Goal: Transaction & Acquisition: Book appointment/travel/reservation

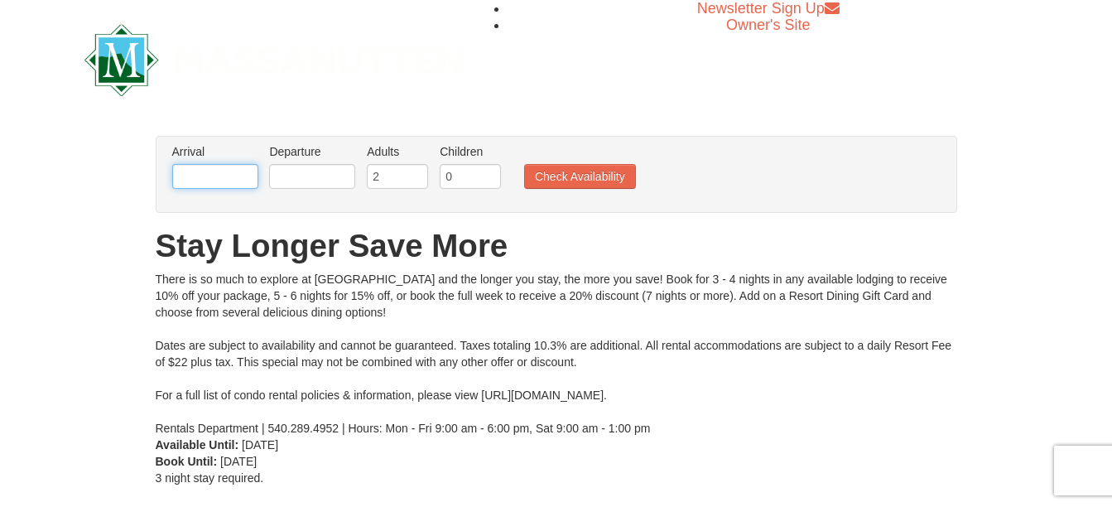
click at [233, 181] on input "text" at bounding box center [215, 176] width 86 height 25
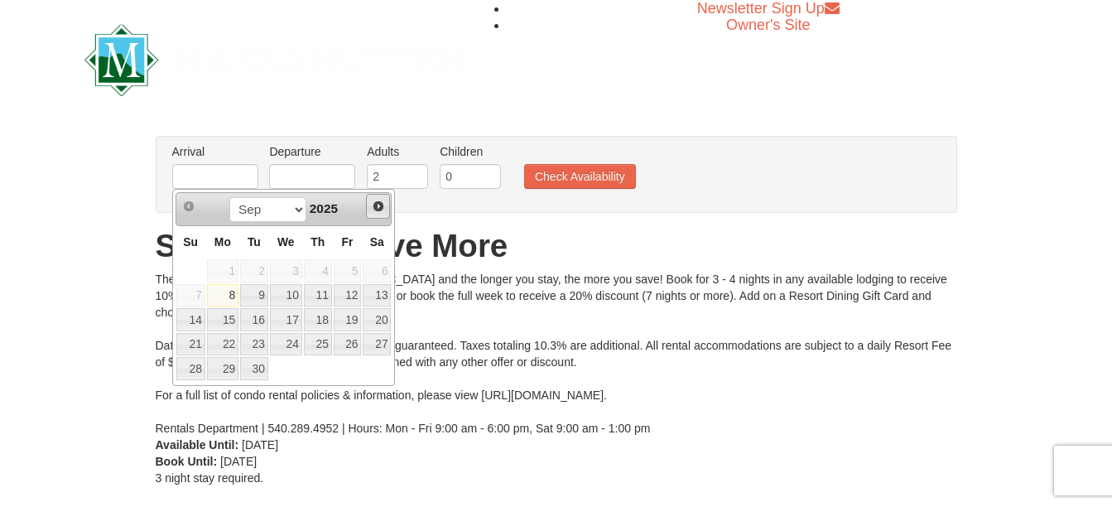
click at [380, 207] on span "Next" at bounding box center [378, 206] width 13 height 13
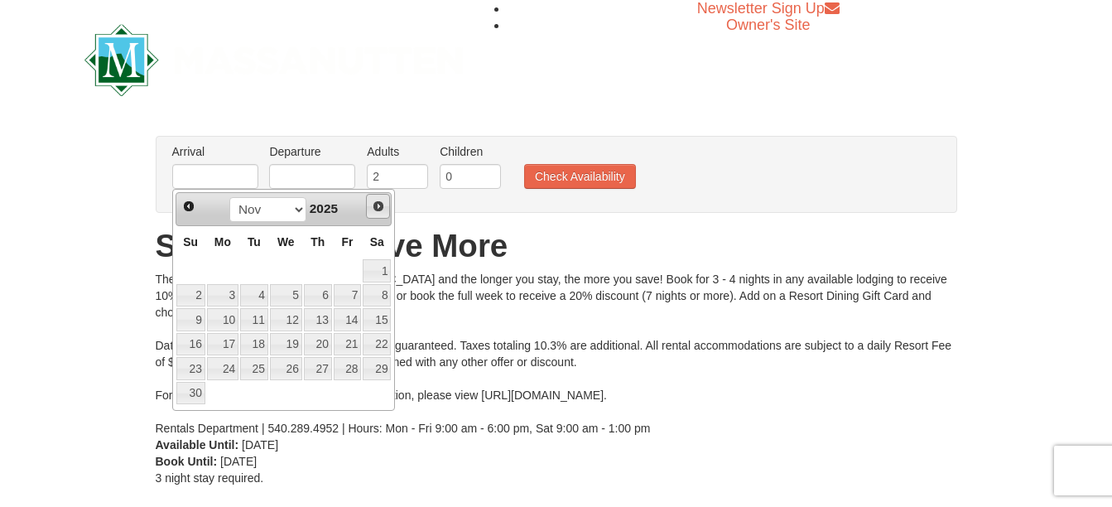
click at [380, 207] on span "Next" at bounding box center [378, 206] width 13 height 13
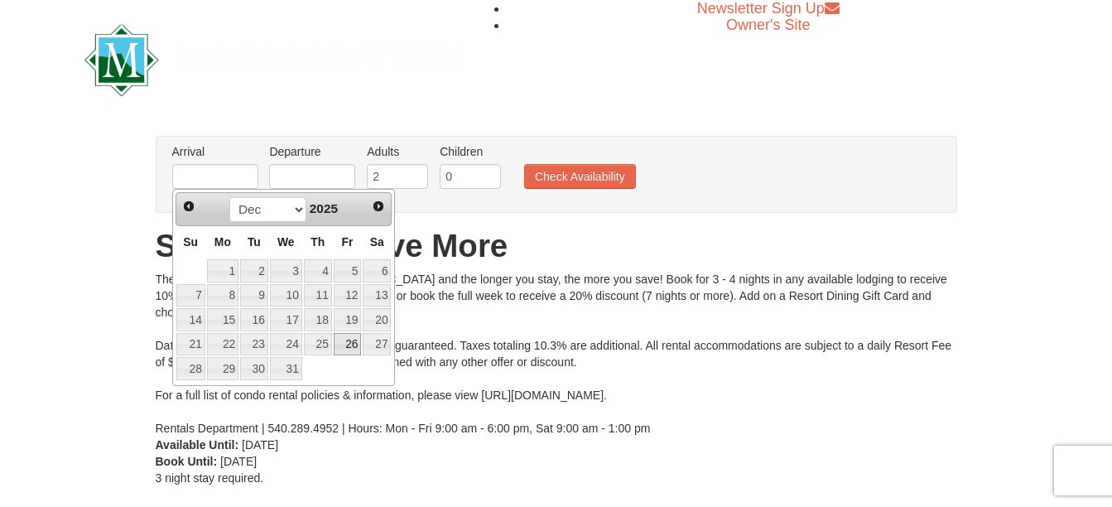
click at [347, 340] on link "26" at bounding box center [348, 344] width 28 height 23
type input "[DATE]"
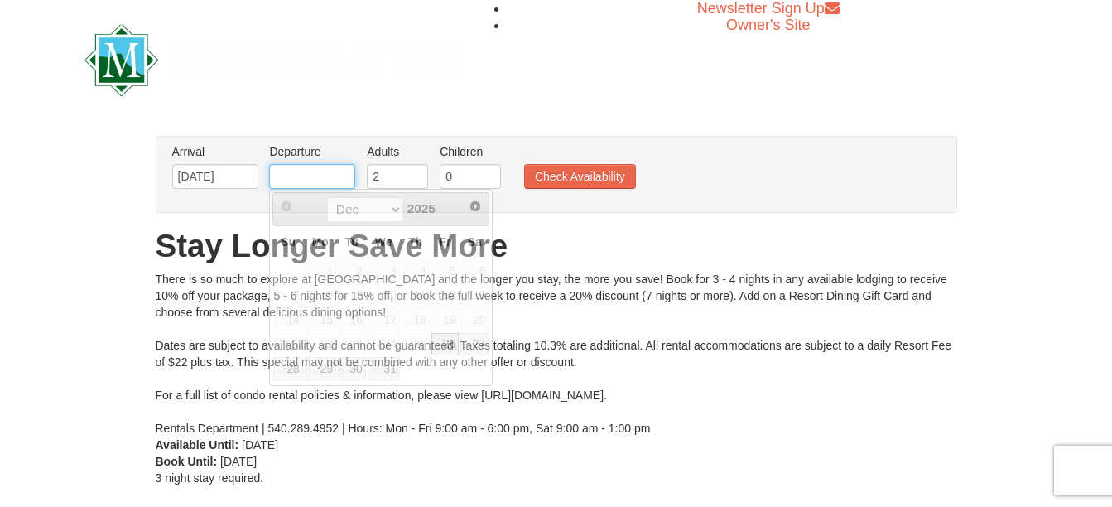
click at [292, 170] on input "text" at bounding box center [312, 176] width 86 height 25
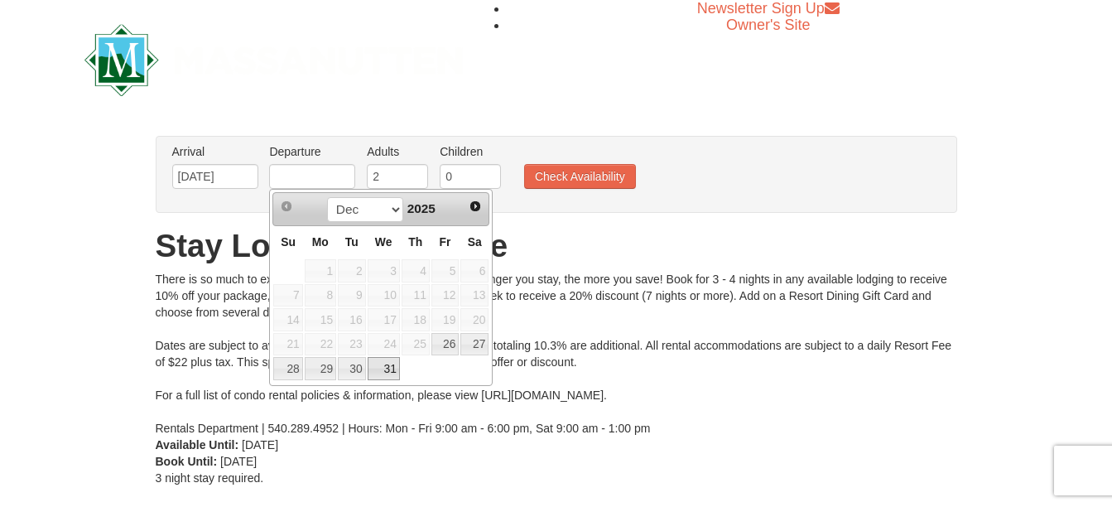
click at [385, 364] on link "31" at bounding box center [384, 368] width 32 height 23
type input "[DATE]"
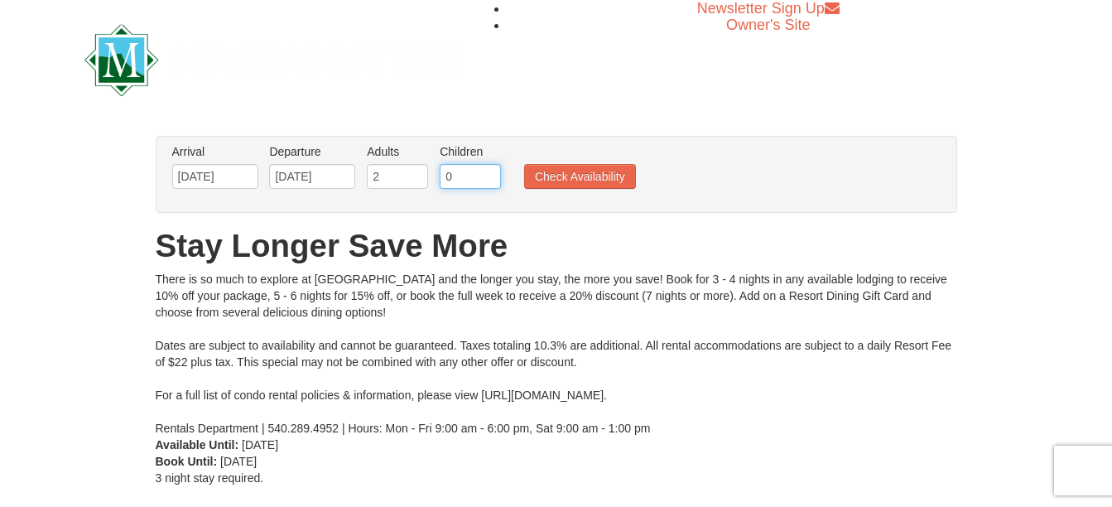
click at [464, 171] on input "0" at bounding box center [470, 176] width 61 height 25
type input "1"
click at [563, 178] on button "Check Availability" at bounding box center [580, 176] width 112 height 25
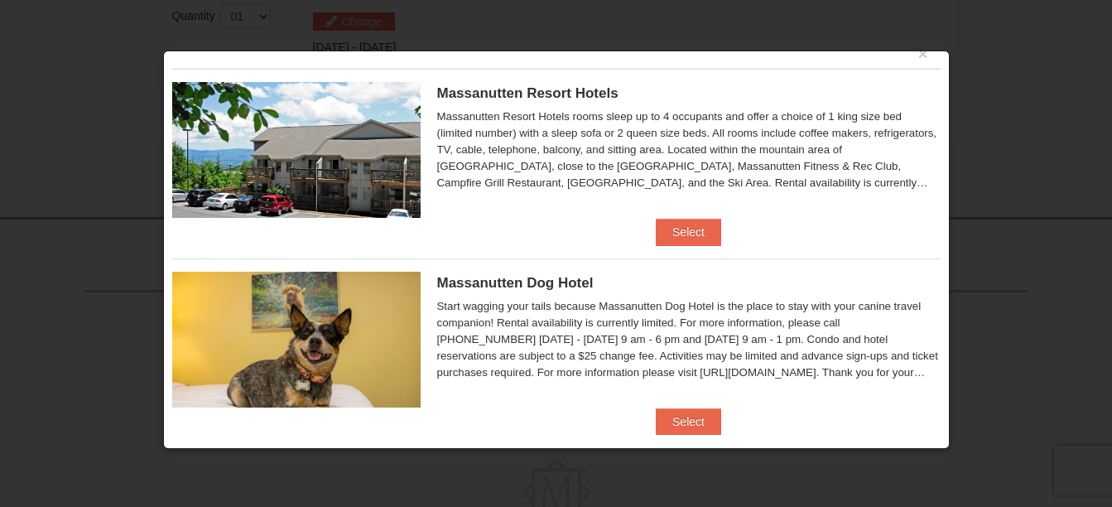
scroll to position [47, 0]
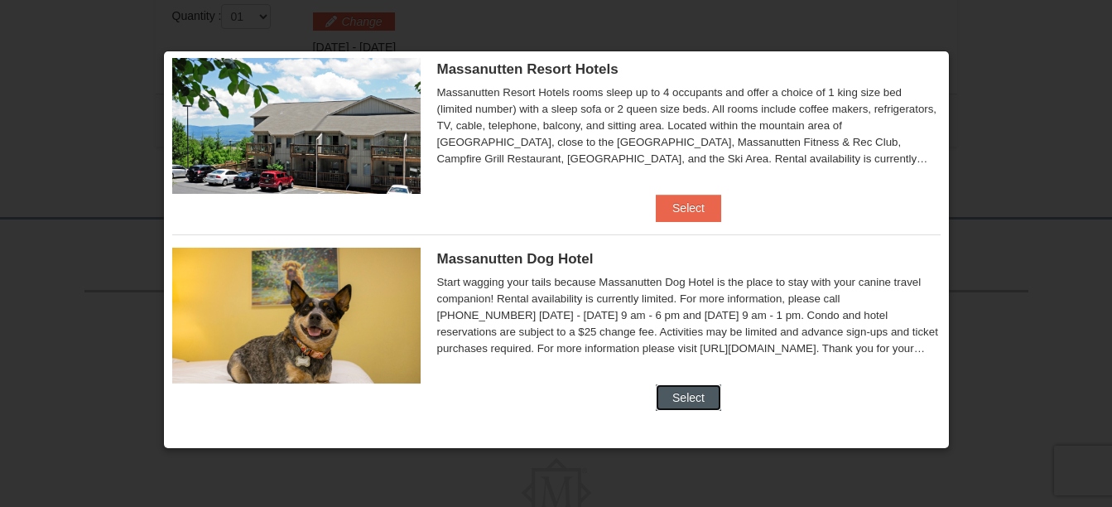
click at [681, 392] on button "Select" at bounding box center [688, 397] width 65 height 26
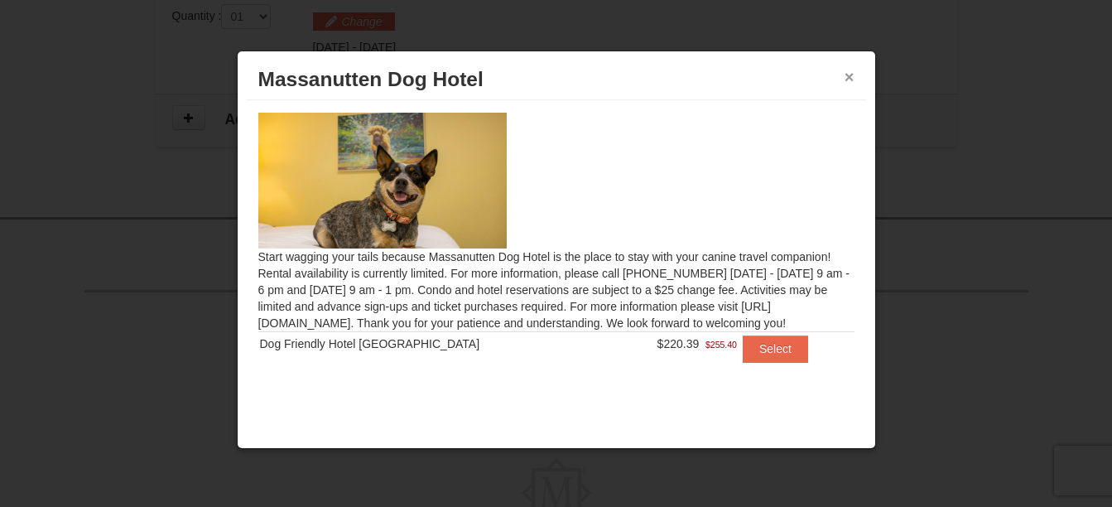
click at [847, 73] on button "×" at bounding box center [849, 77] width 10 height 17
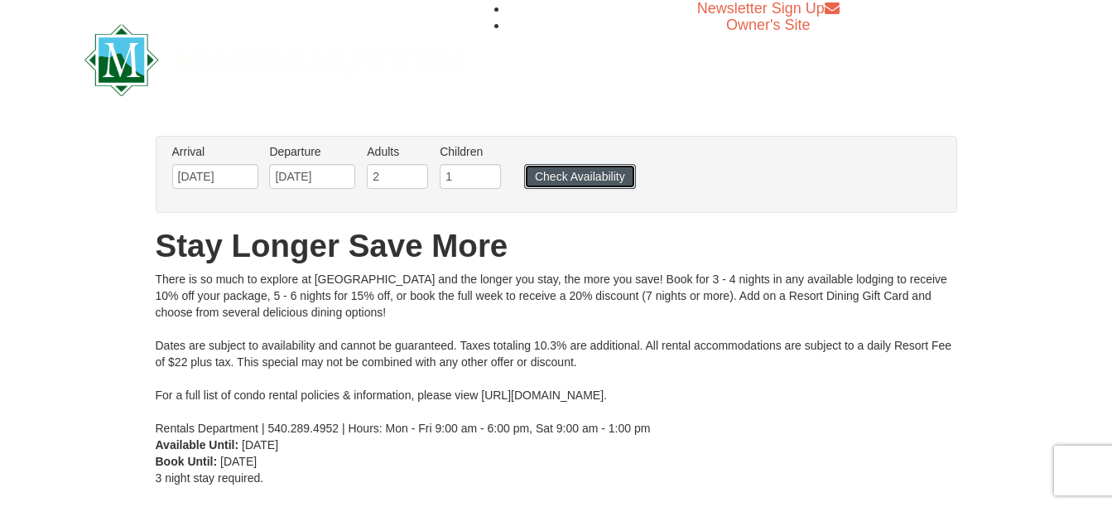
click at [563, 180] on button "Check Availability" at bounding box center [580, 176] width 112 height 25
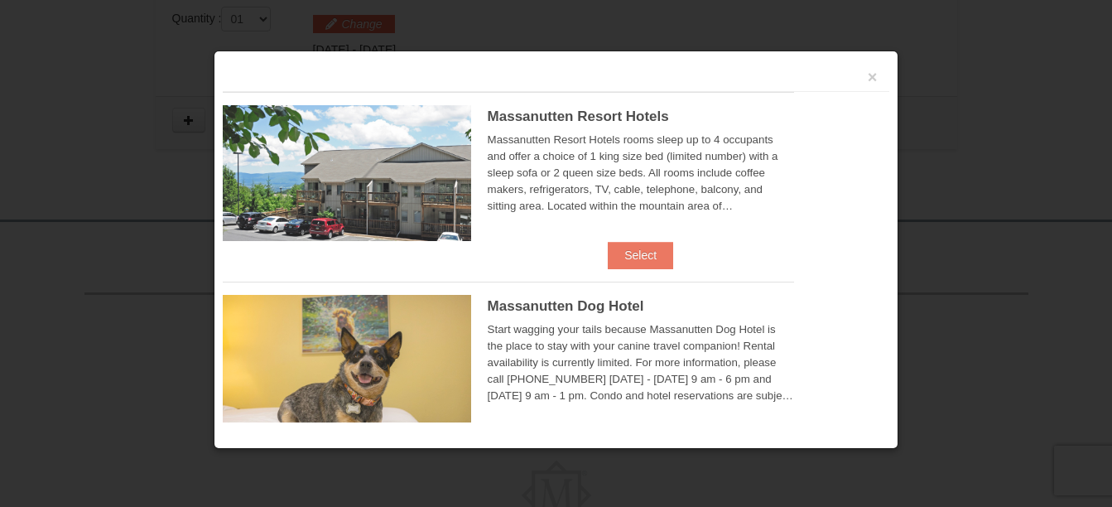
scroll to position [540, 0]
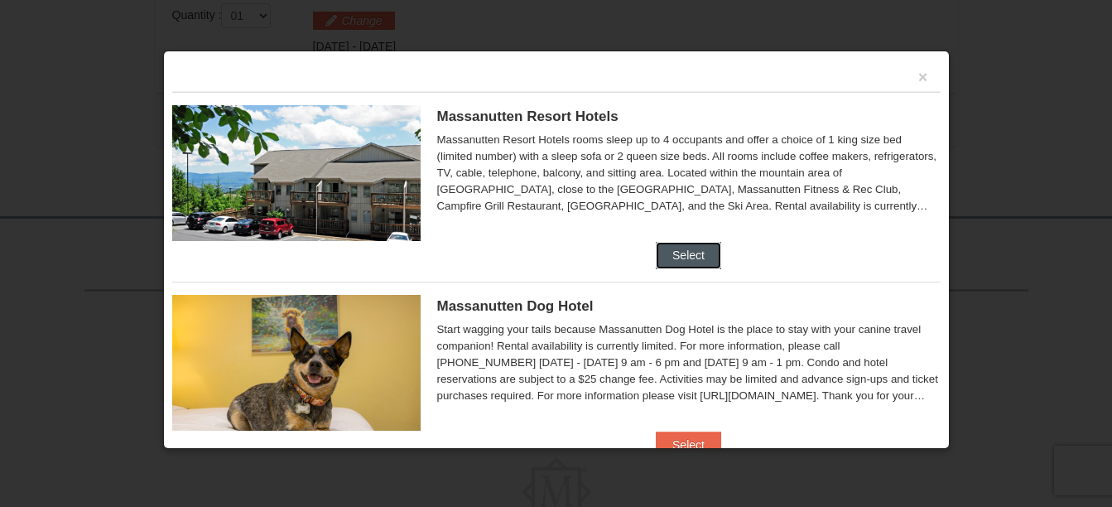
click at [664, 248] on button "Select" at bounding box center [688, 255] width 65 height 26
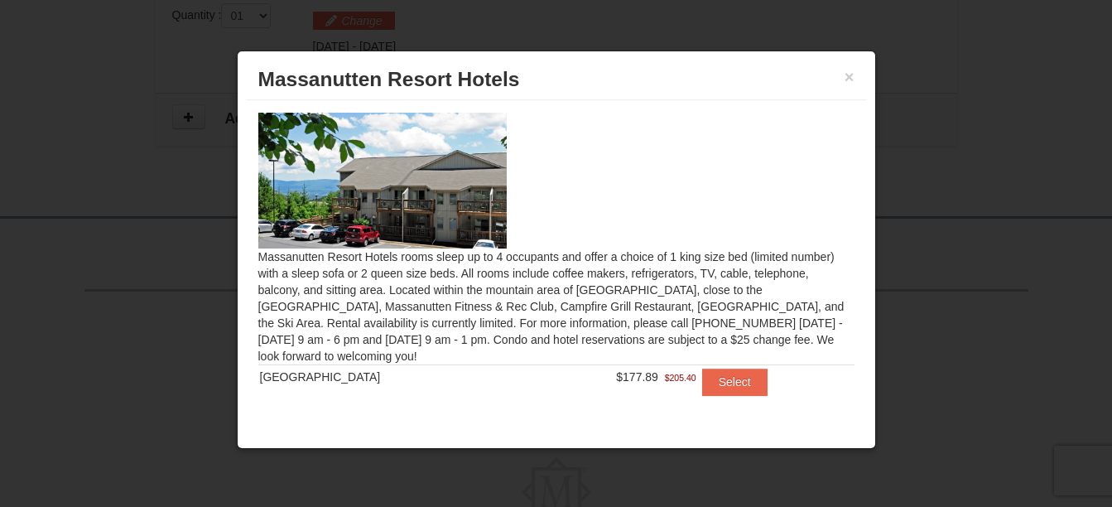
scroll to position [18, 0]
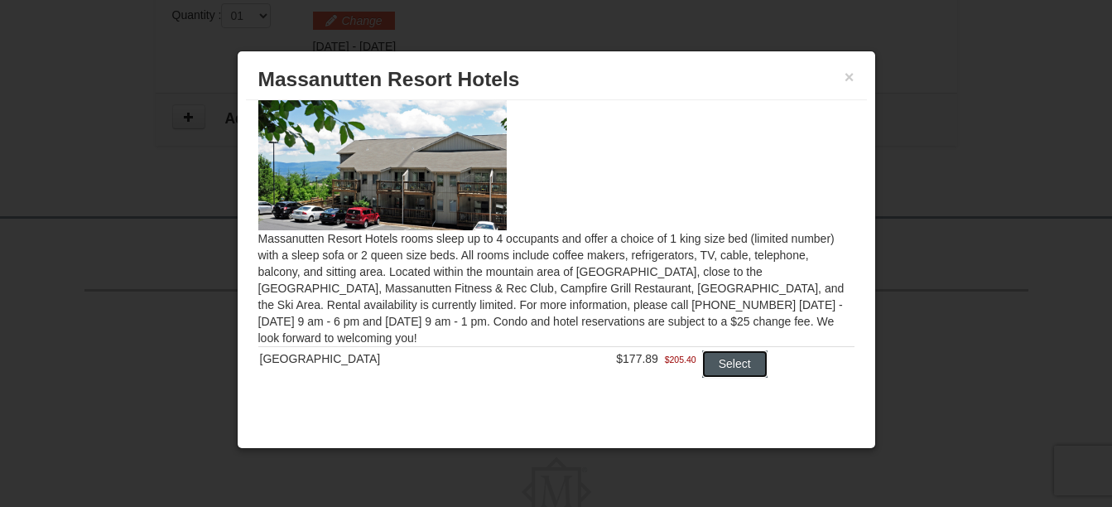
click at [703, 353] on button "Select" at bounding box center [734, 363] width 65 height 26
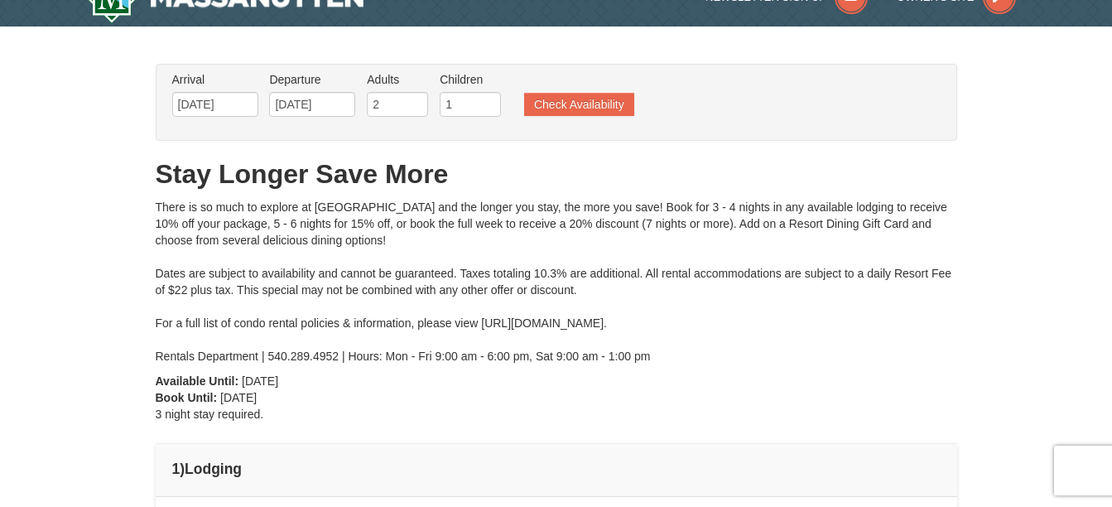
scroll to position [2, 0]
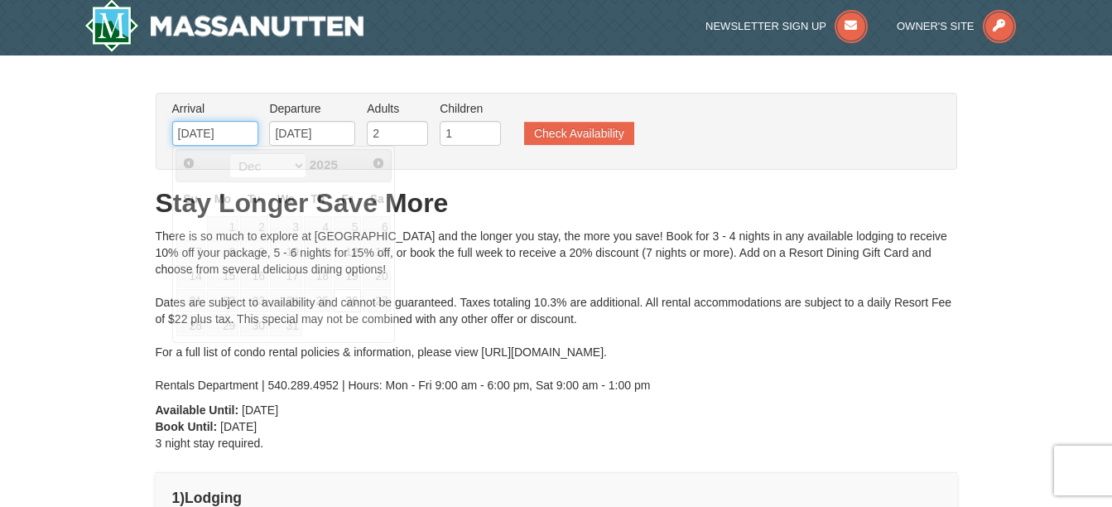
click at [247, 127] on input "12/26/2025" at bounding box center [215, 133] width 86 height 25
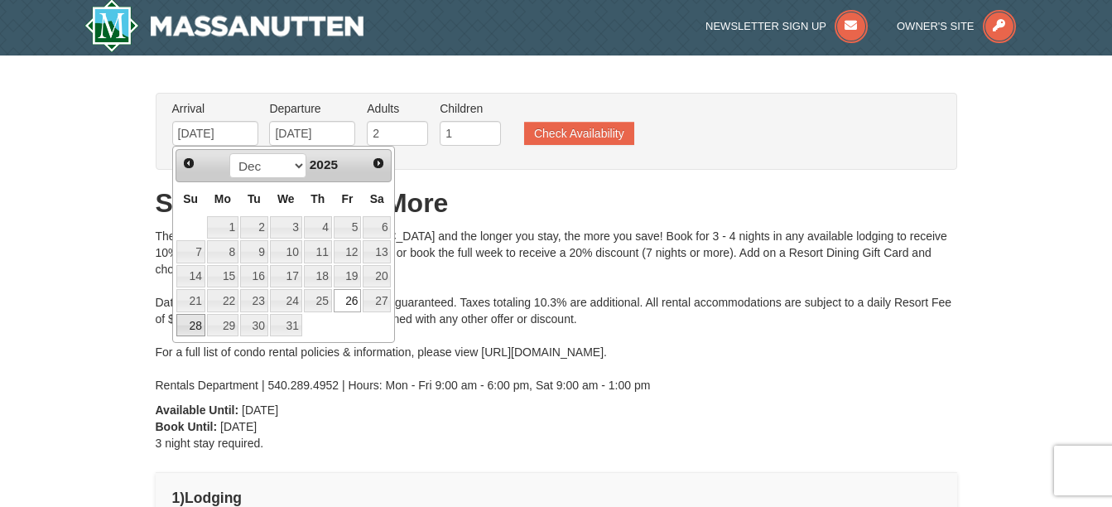
click at [195, 326] on link "28" at bounding box center [190, 325] width 29 height 23
type input "[DATE]"
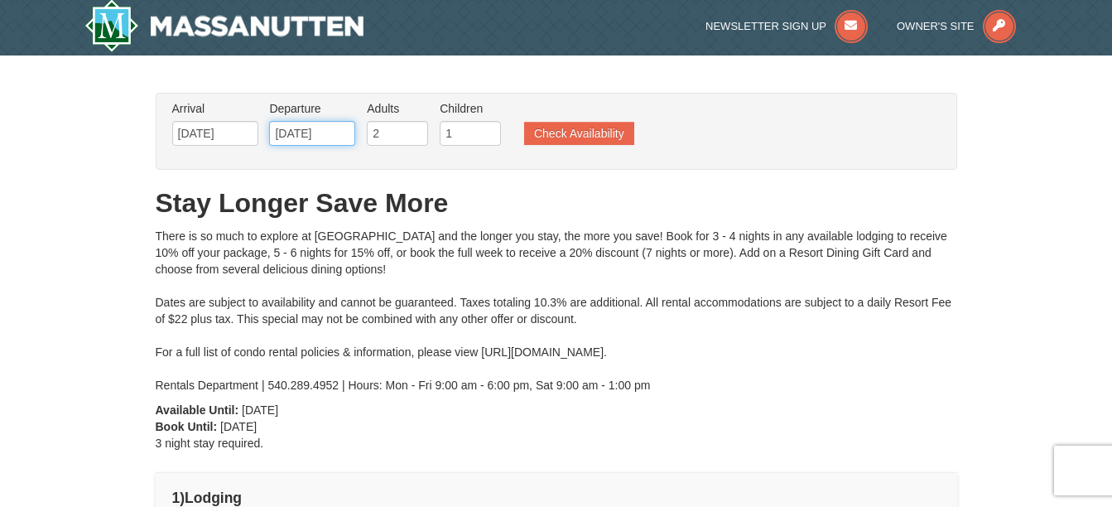
click at [339, 134] on input "[DATE]" at bounding box center [312, 133] width 86 height 25
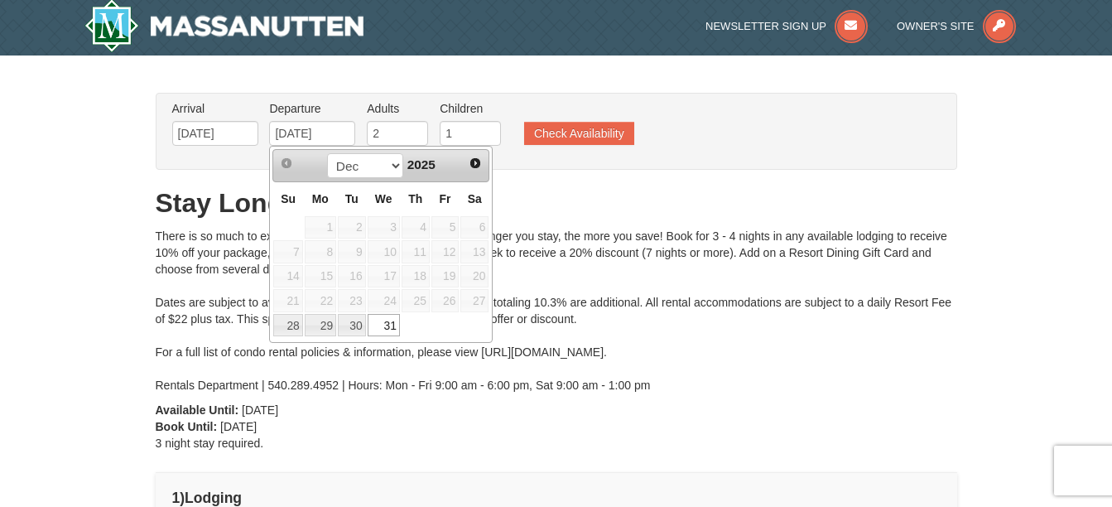
click at [652, 124] on ul "Arrival Please format dates MM/DD/YYYY Please format dates MM/DD/YYYY 12/28/202…" at bounding box center [547, 127] width 759 height 54
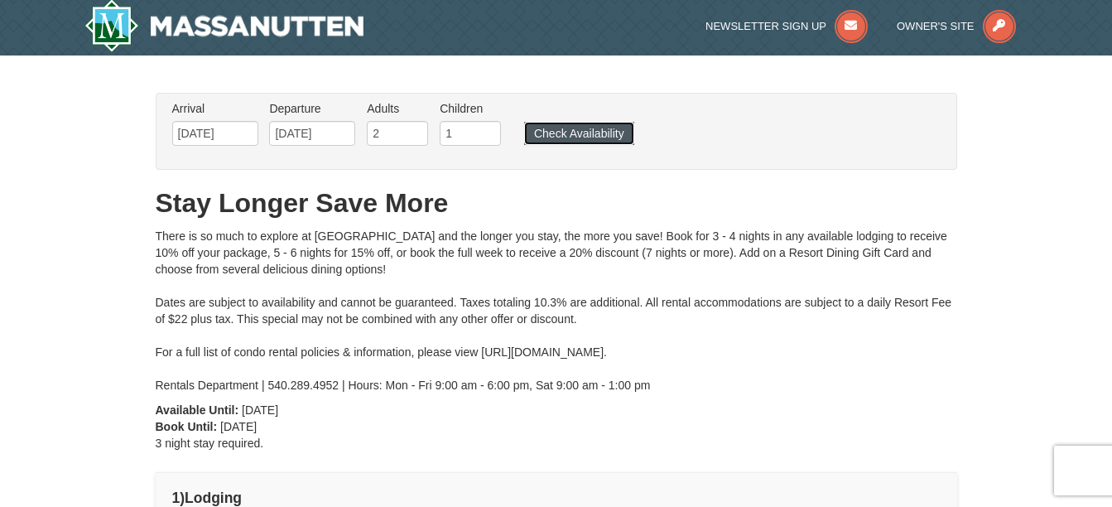
click at [609, 126] on button "Check Availability" at bounding box center [579, 133] width 110 height 23
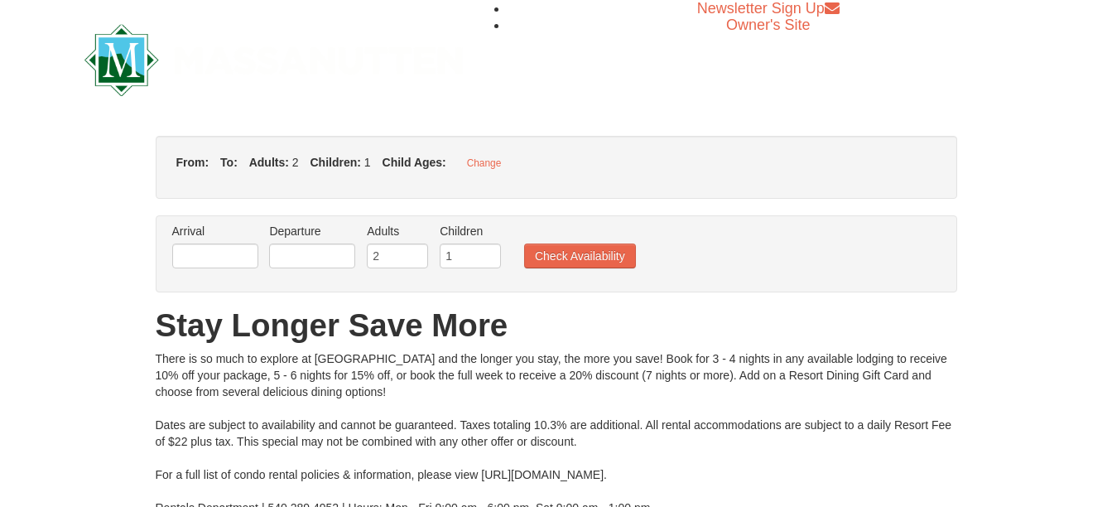
type input "[DATE]"
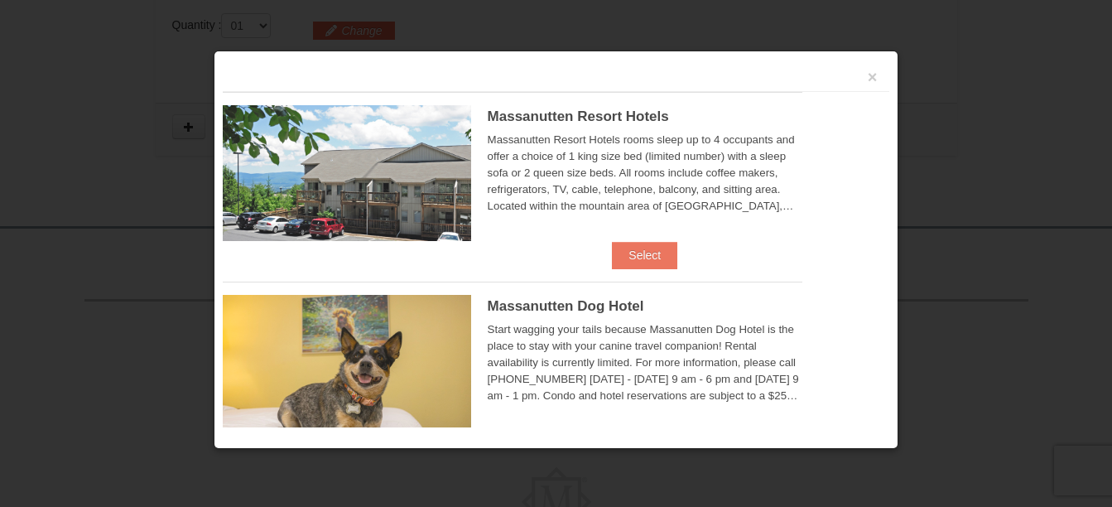
scroll to position [540, 0]
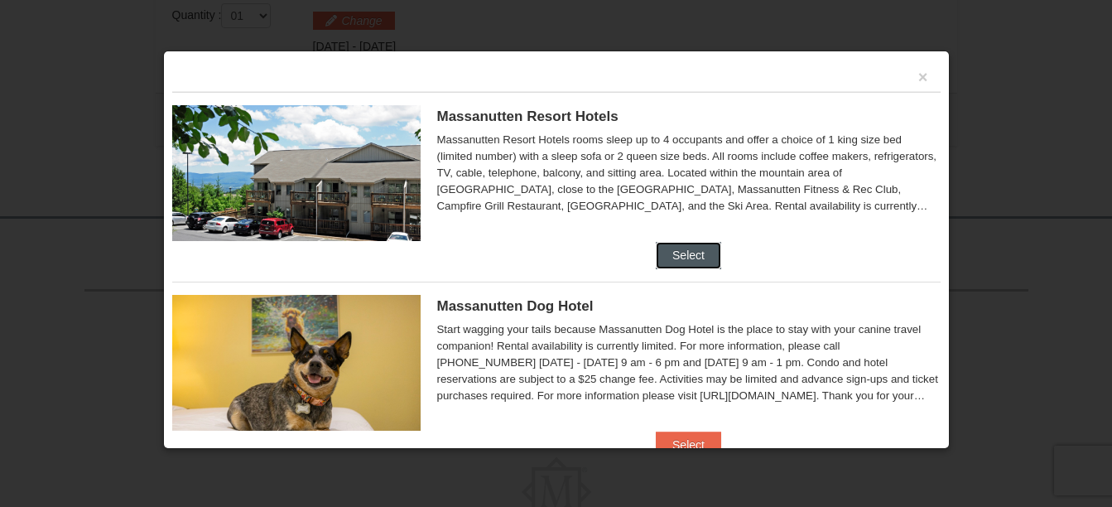
click at [656, 250] on button "Select" at bounding box center [688, 255] width 65 height 26
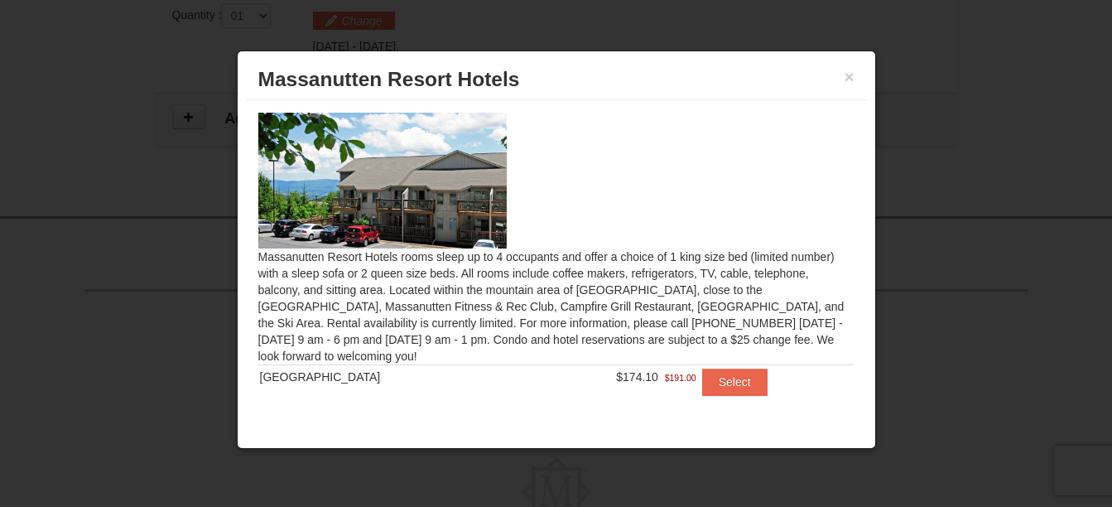
scroll to position [18, 0]
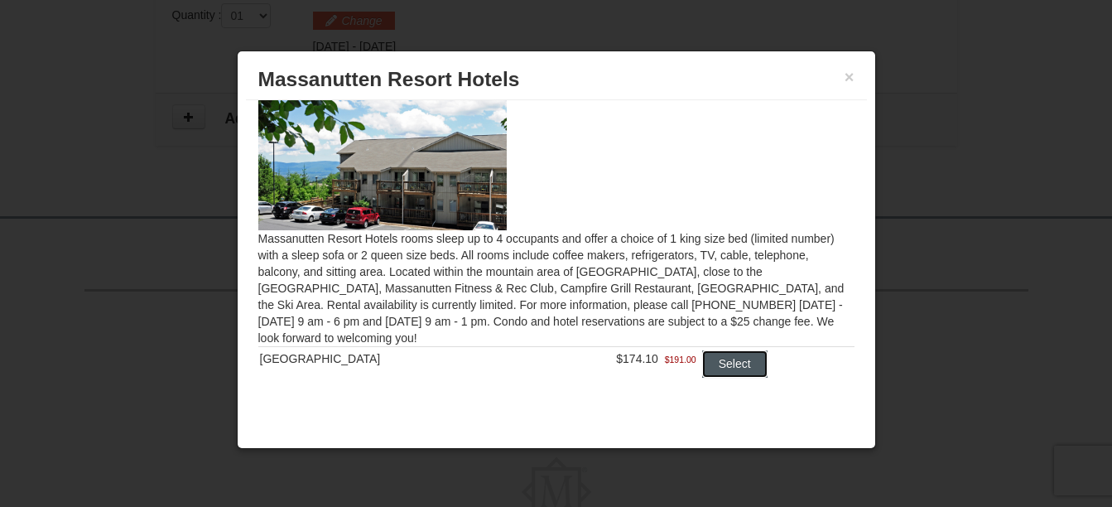
click at [702, 363] on button "Select" at bounding box center [734, 363] width 65 height 26
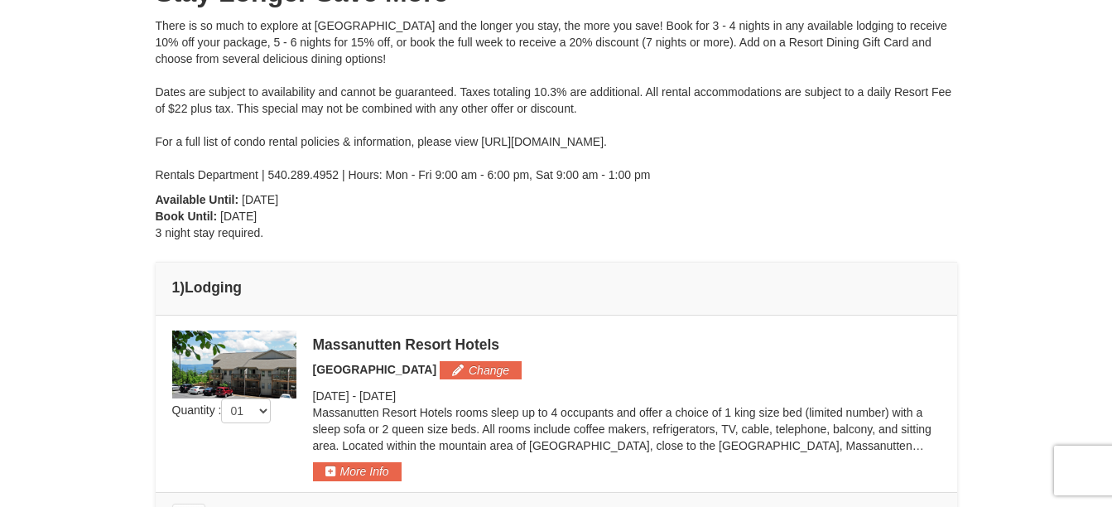
scroll to position [20, 0]
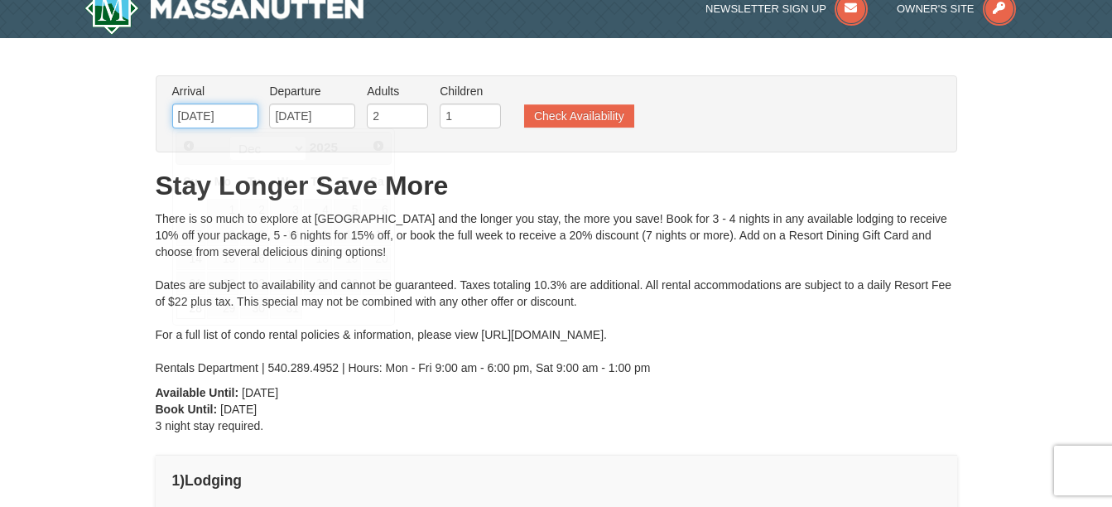
click at [224, 122] on input "[DATE]" at bounding box center [215, 115] width 86 height 25
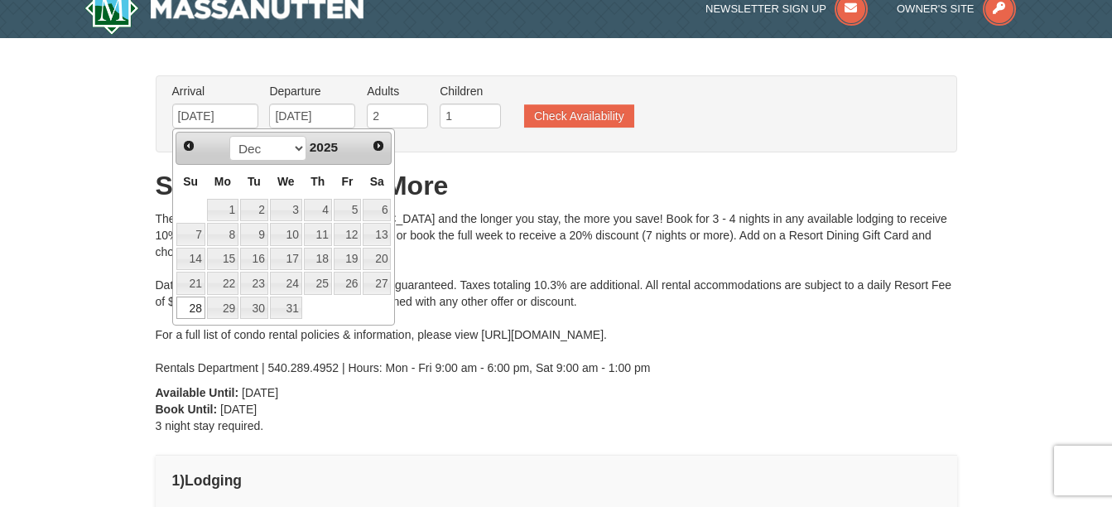
click at [55, 164] on div "× From: To: Adults: 2 Children: 1 Change Arrival Please format dates MM/DD/YYYY…" at bounding box center [556, 428] width 1112 height 780
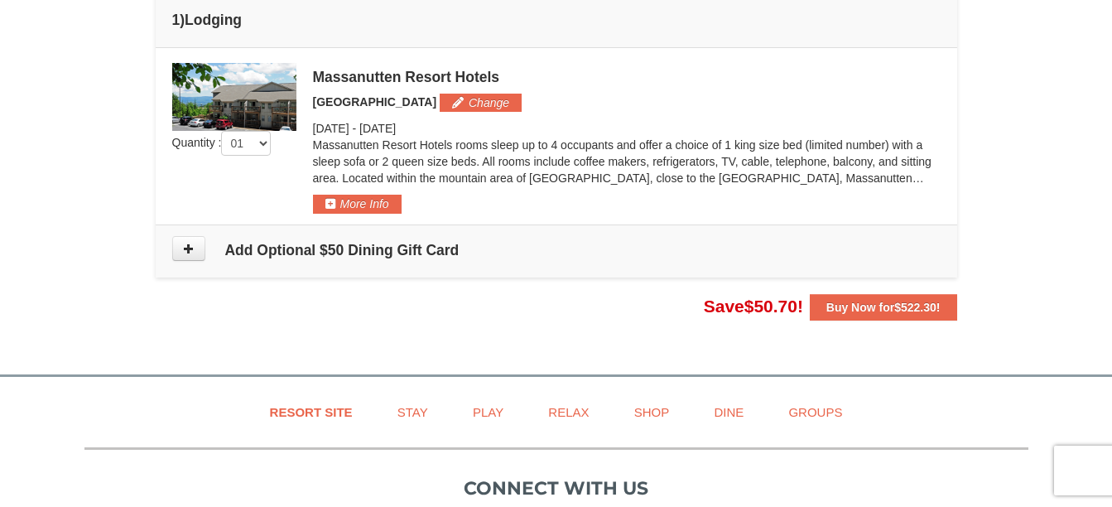
scroll to position [476, 0]
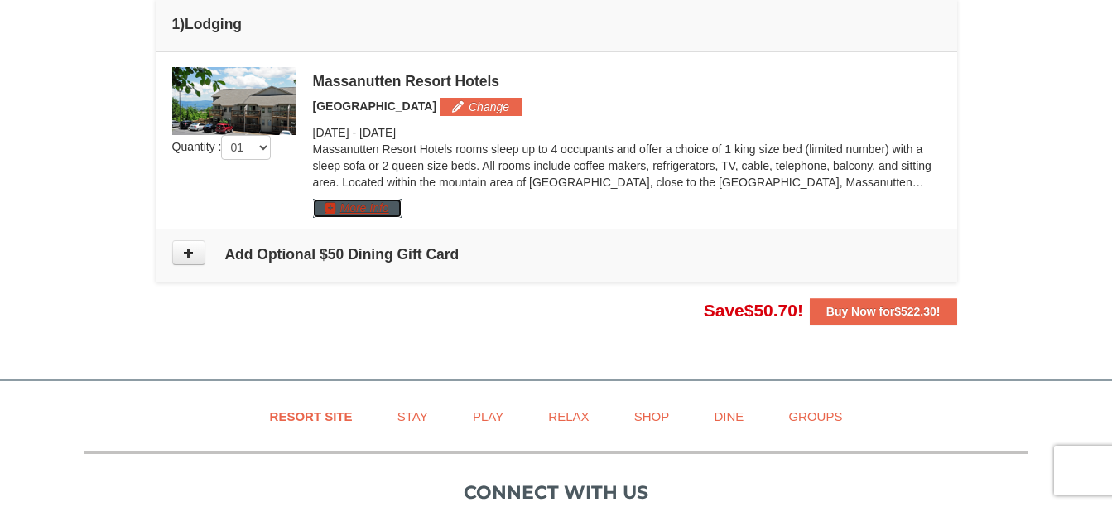
click at [380, 209] on button "More Info" at bounding box center [357, 208] width 89 height 18
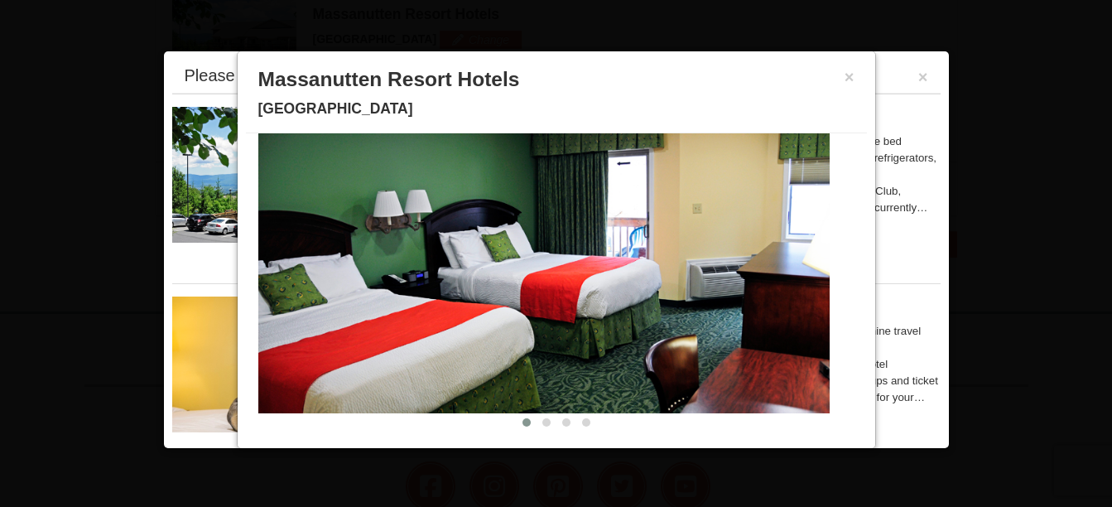
scroll to position [0, 0]
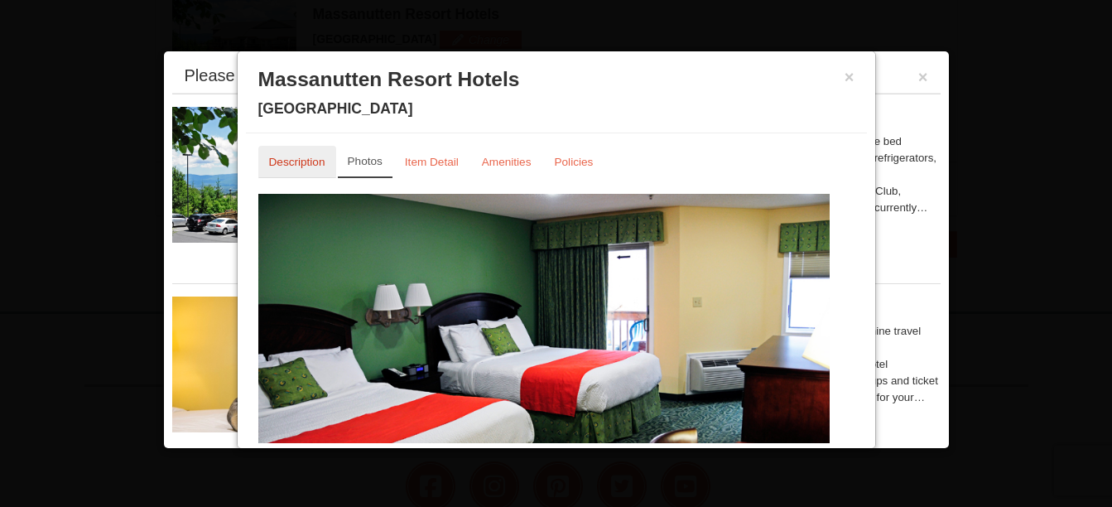
click at [301, 155] on link "Description" at bounding box center [297, 162] width 78 height 32
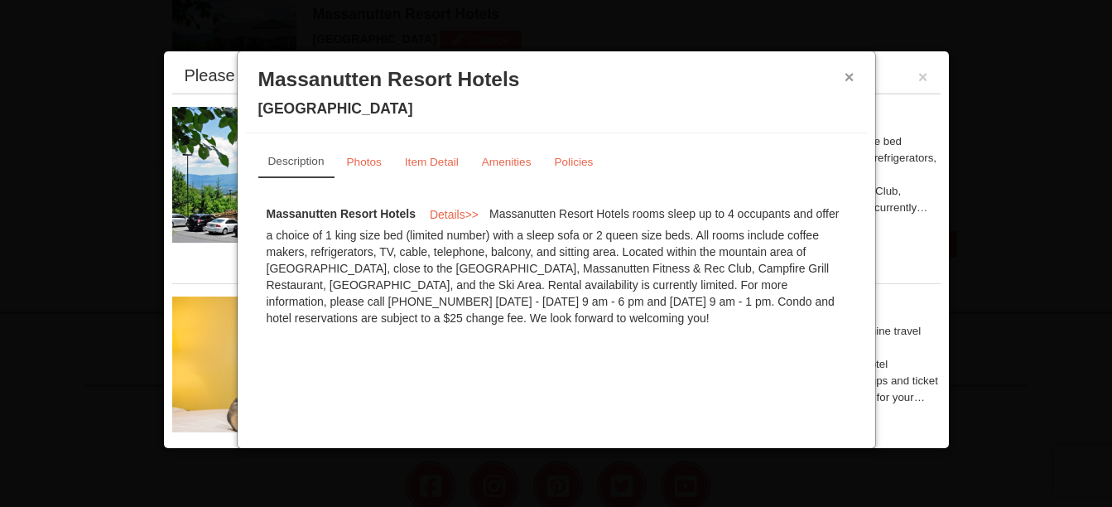
click at [846, 79] on button "×" at bounding box center [849, 77] width 10 height 17
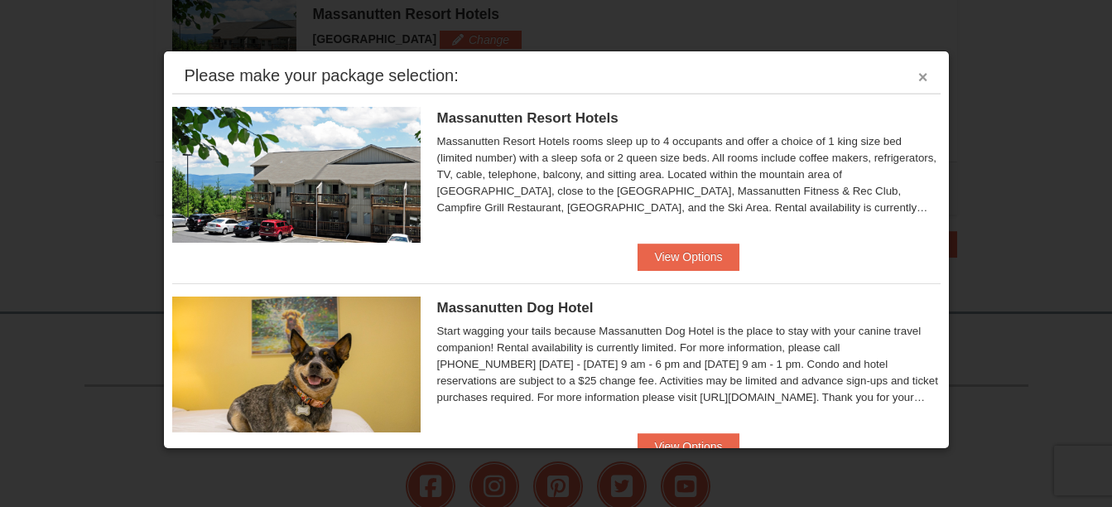
click at [918, 79] on button "×" at bounding box center [923, 77] width 10 height 17
